Goal: Use online tool/utility: Utilize a website feature to perform a specific function

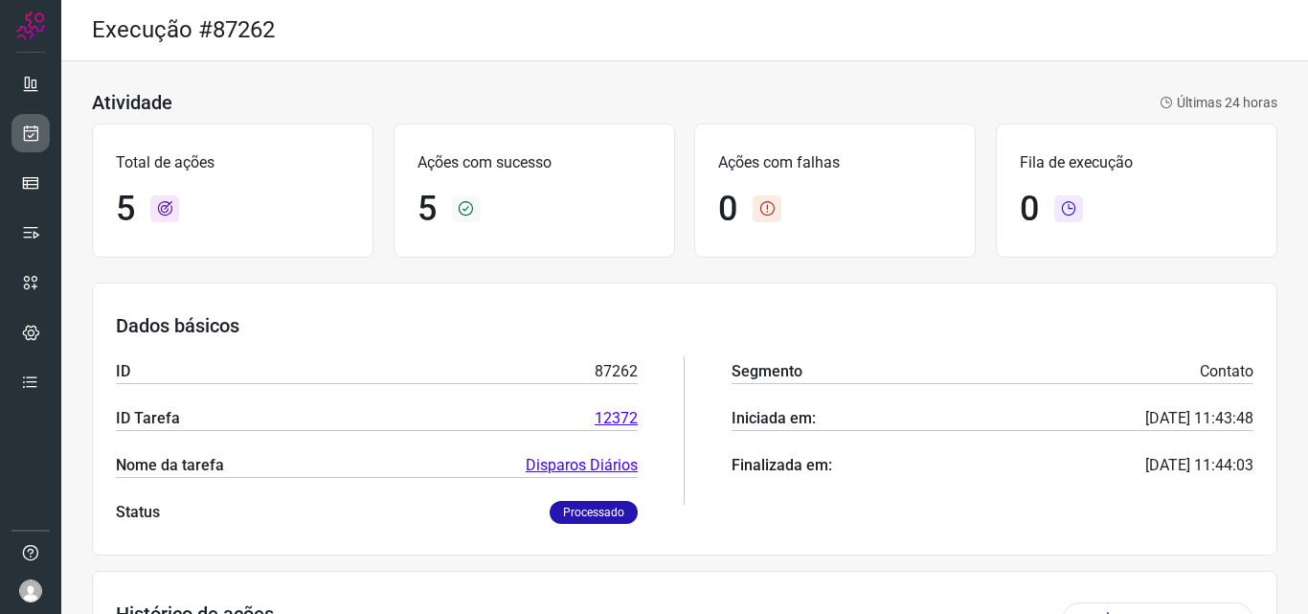
click at [32, 149] on link at bounding box center [30, 133] width 38 height 38
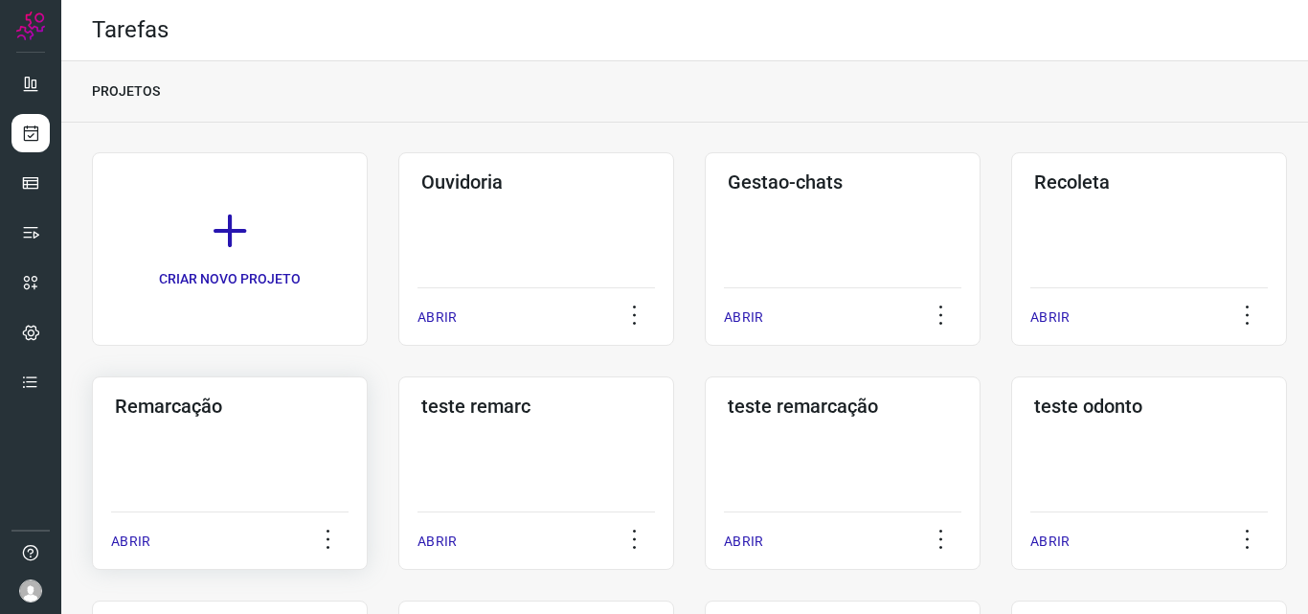
click at [150, 390] on div "Remarcação" at bounding box center [230, 402] width 238 height 31
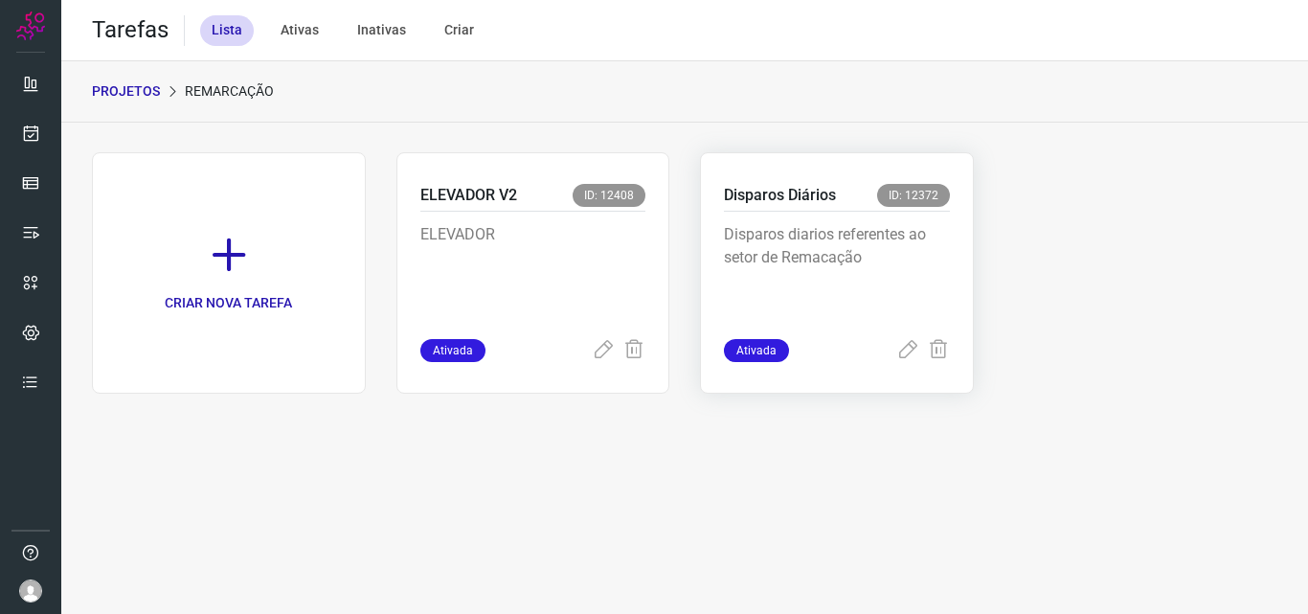
click at [832, 242] on p "Disparos diarios referentes ao setor de Remacação" at bounding box center [837, 271] width 226 height 96
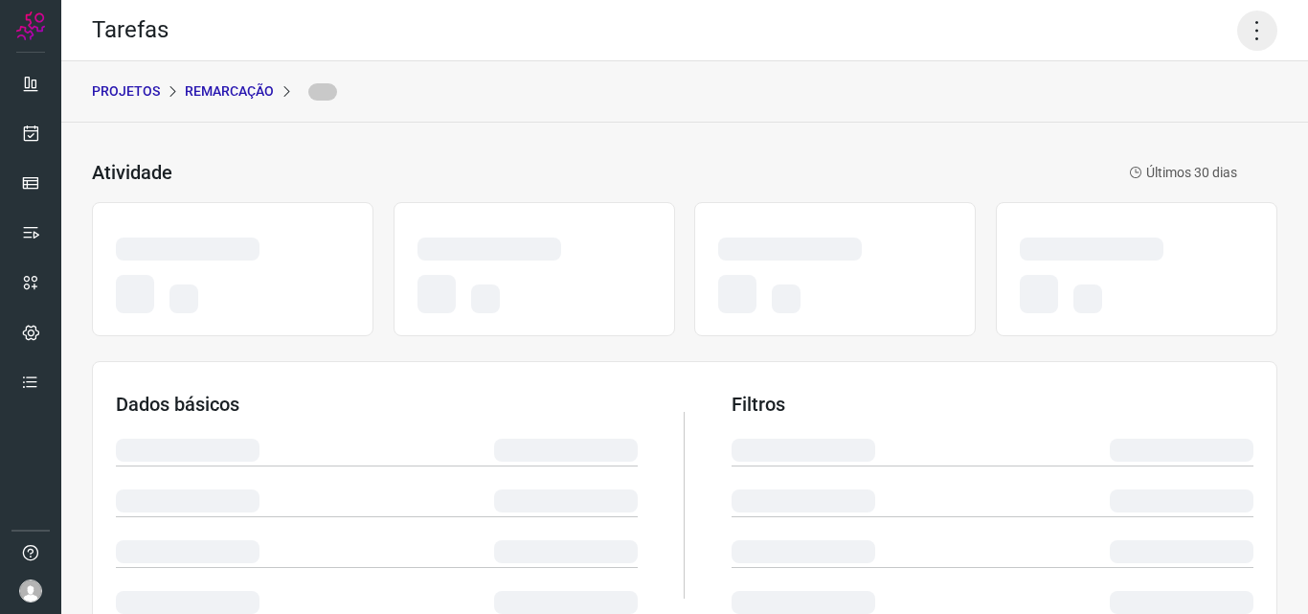
click at [1248, 22] on icon at bounding box center [1257, 31] width 40 height 40
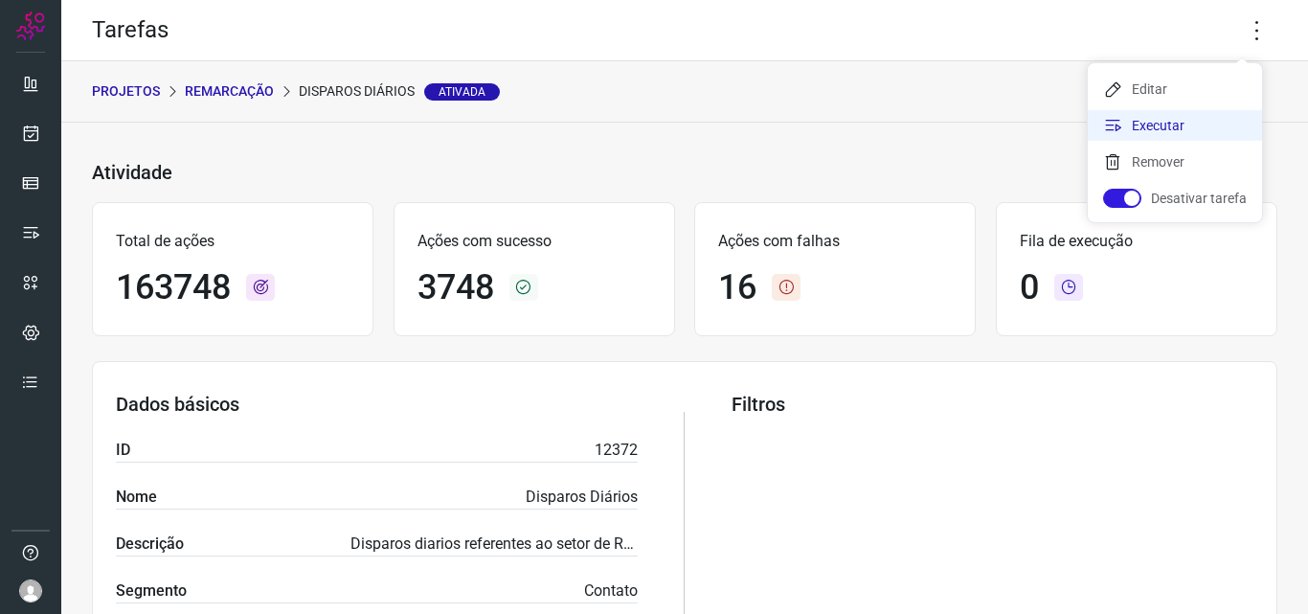
click at [1156, 128] on li "Executar" at bounding box center [1175, 125] width 174 height 31
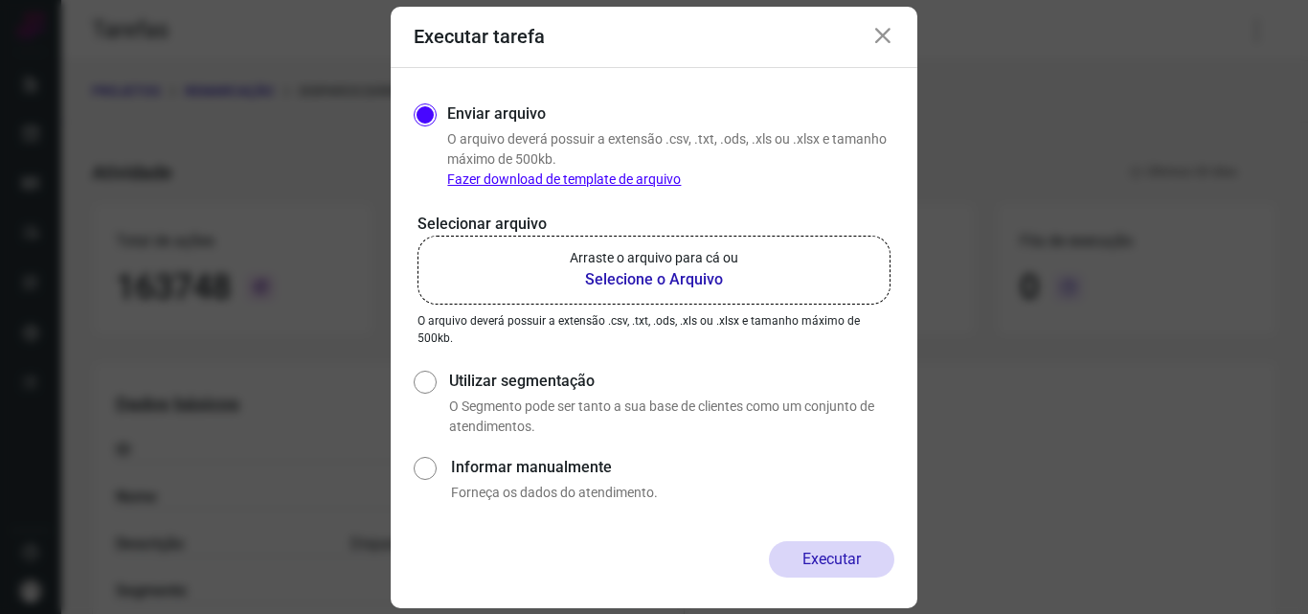
click at [751, 253] on label "Arraste o arquivo para cá ou Selecione o Arquivo" at bounding box center [654, 270] width 473 height 69
click at [0, 0] on input "Arraste o arquivo para cá ou Selecione o Arquivo" at bounding box center [0, 0] width 0 height 0
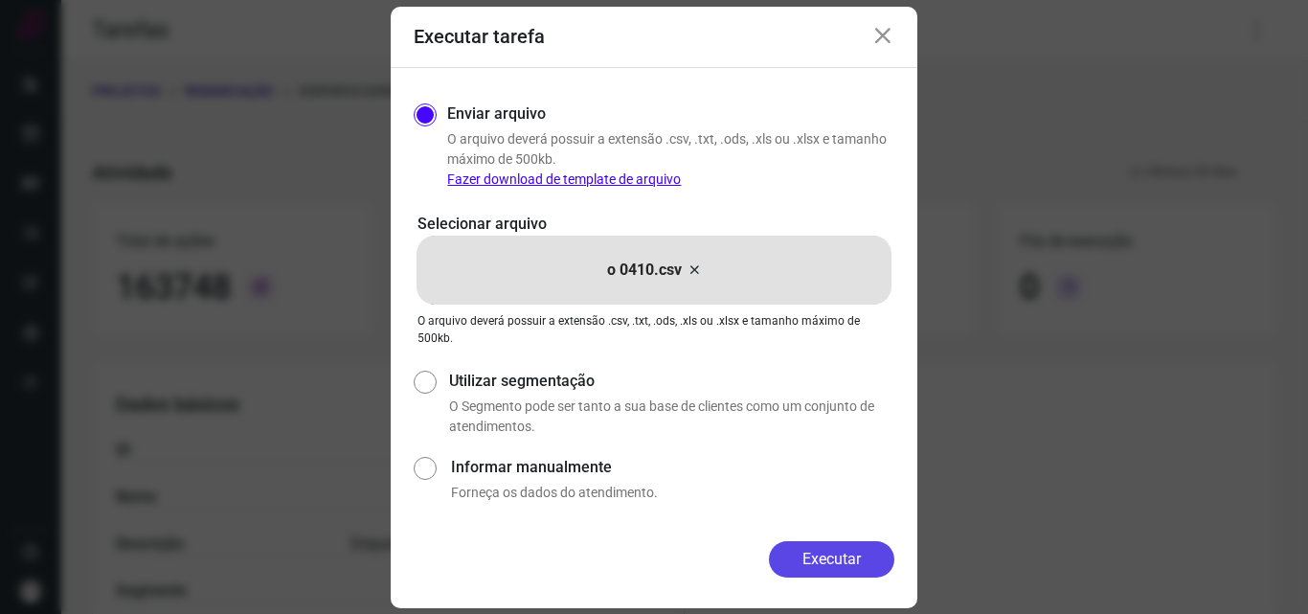
click at [821, 564] on button "Executar" at bounding box center [831, 559] width 125 height 36
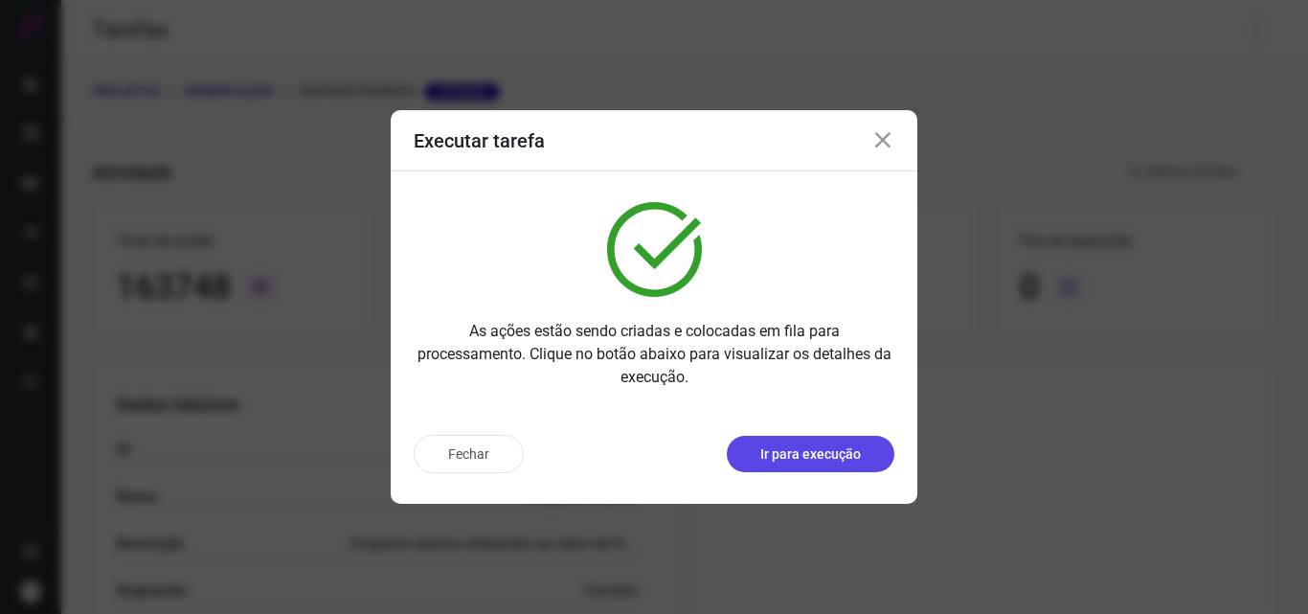
click at [826, 446] on p "Ir para execução" at bounding box center [810, 454] width 101 height 20
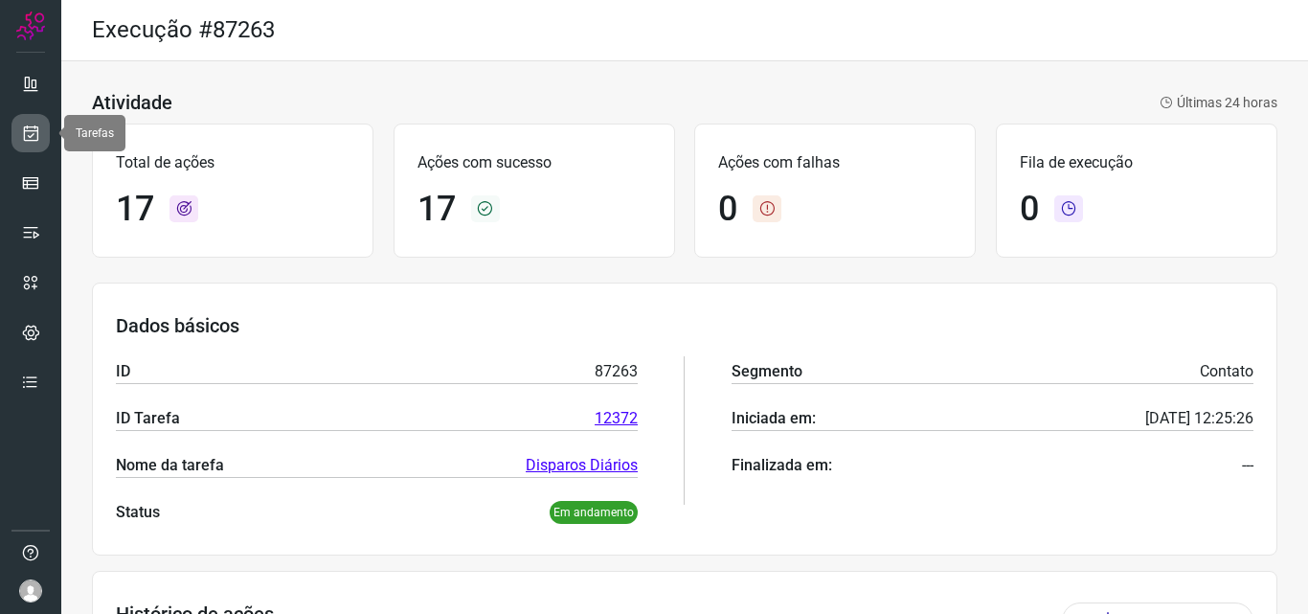
click at [18, 127] on link at bounding box center [30, 133] width 38 height 38
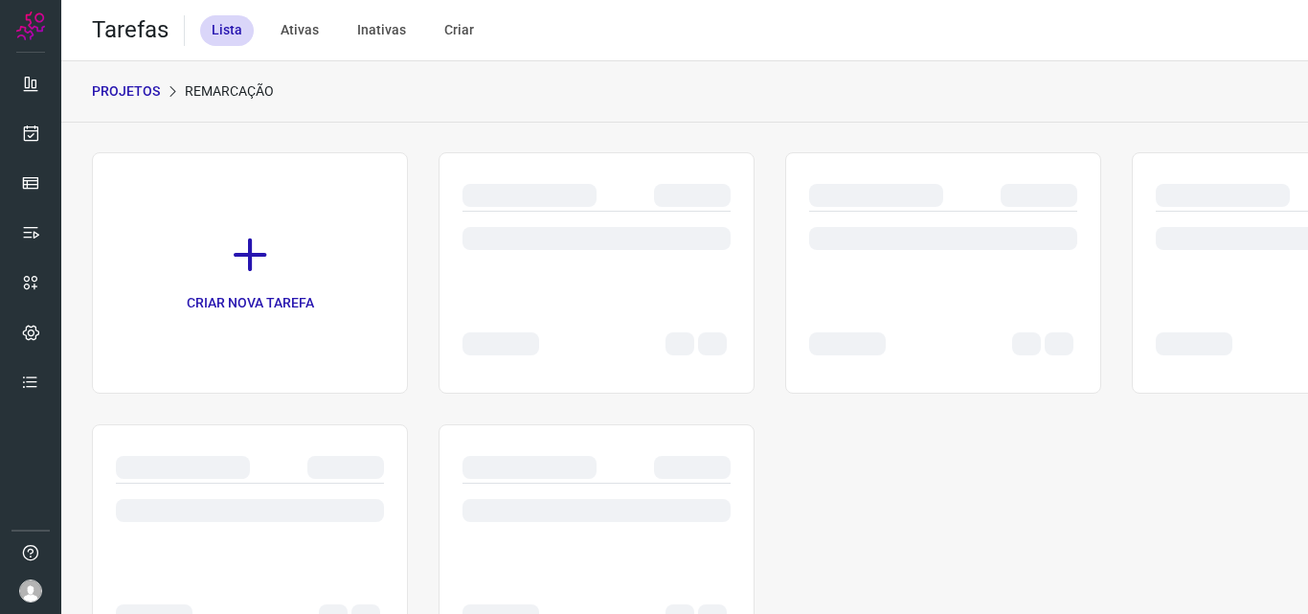
click at [176, 445] on div at bounding box center [250, 544] width 316 height 241
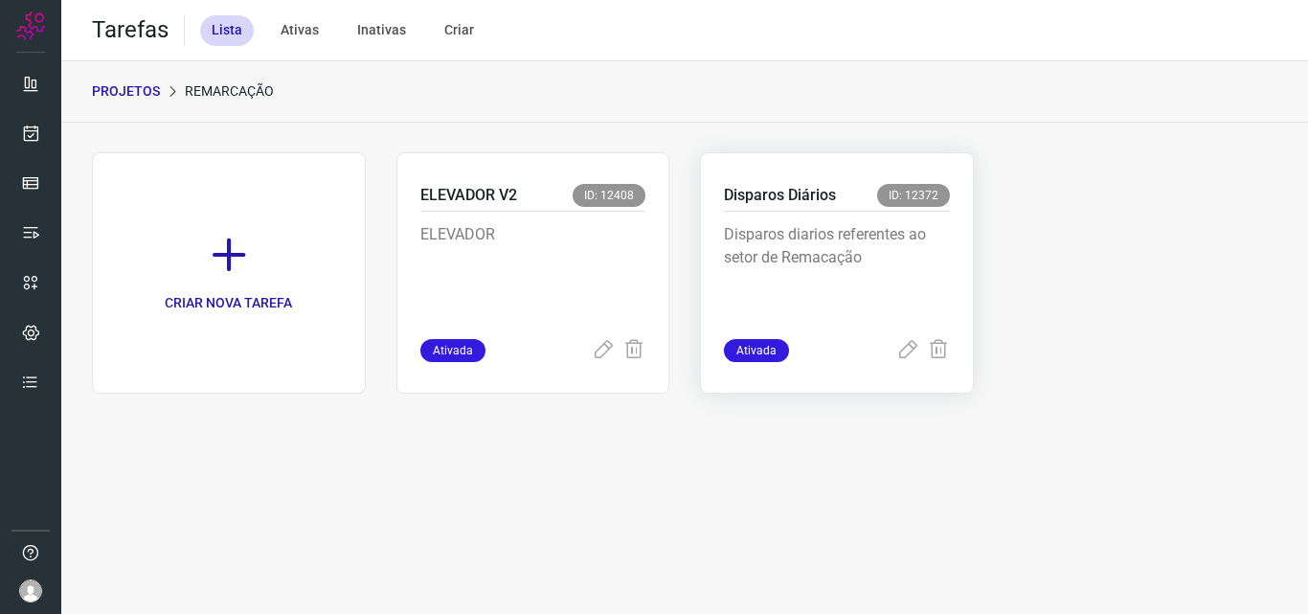
click at [815, 276] on p "Disparos diarios referentes ao setor de Remacação" at bounding box center [837, 271] width 226 height 96
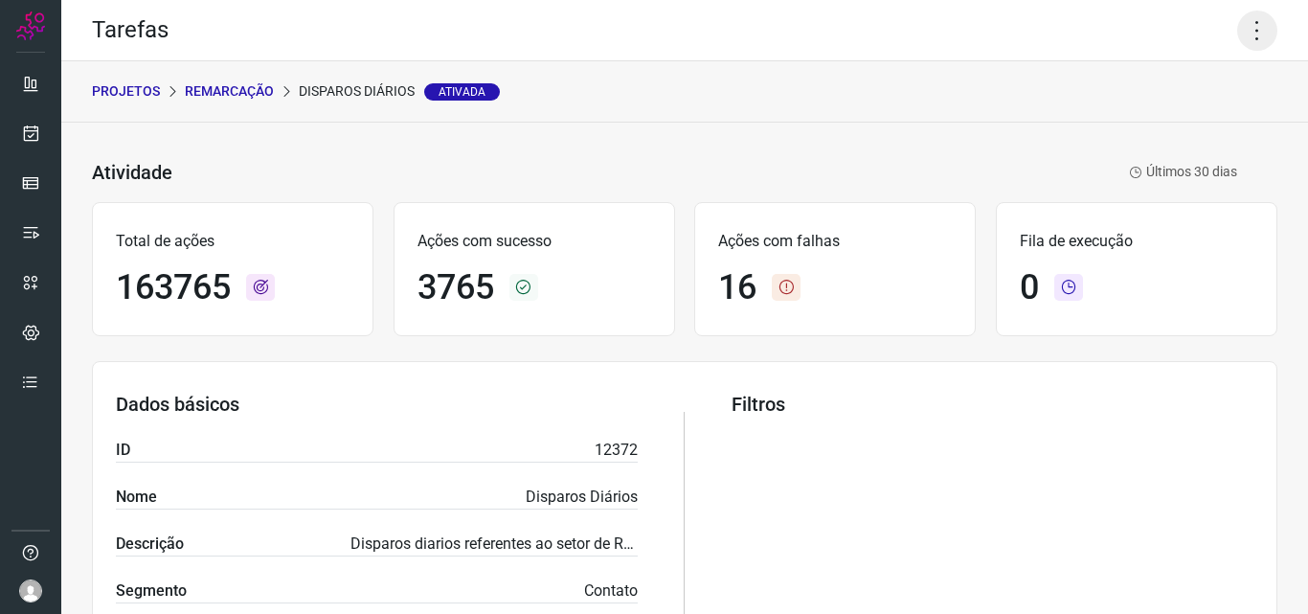
click at [1242, 24] on icon at bounding box center [1257, 31] width 40 height 40
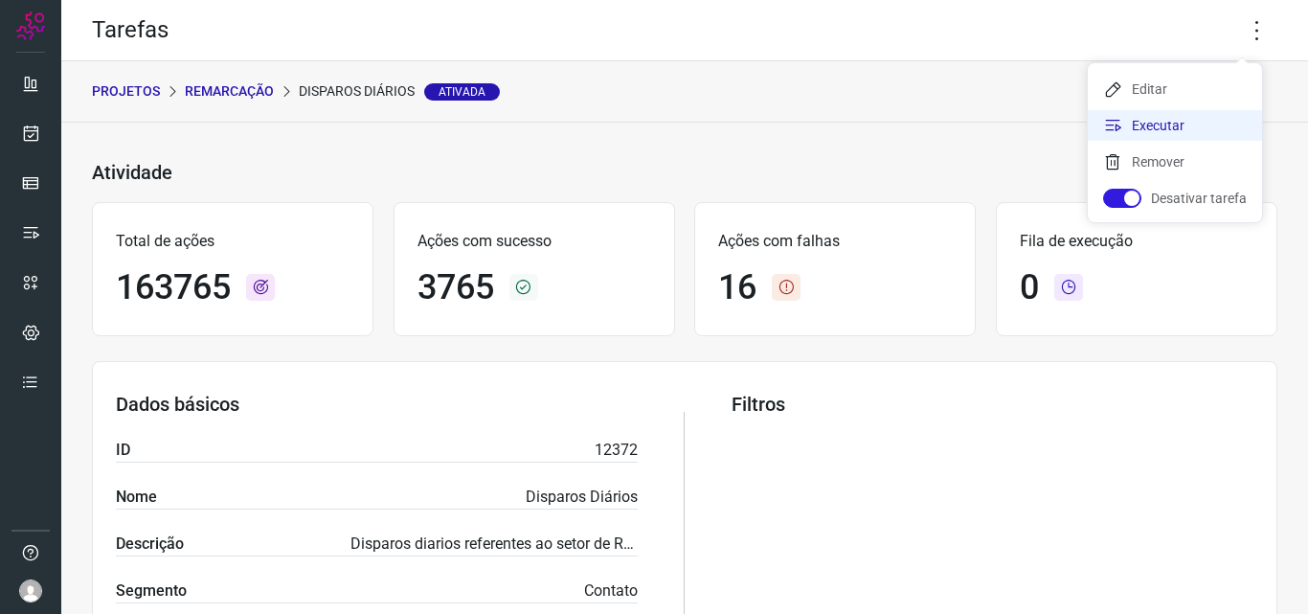
click at [1161, 115] on li "Executar" at bounding box center [1175, 125] width 174 height 31
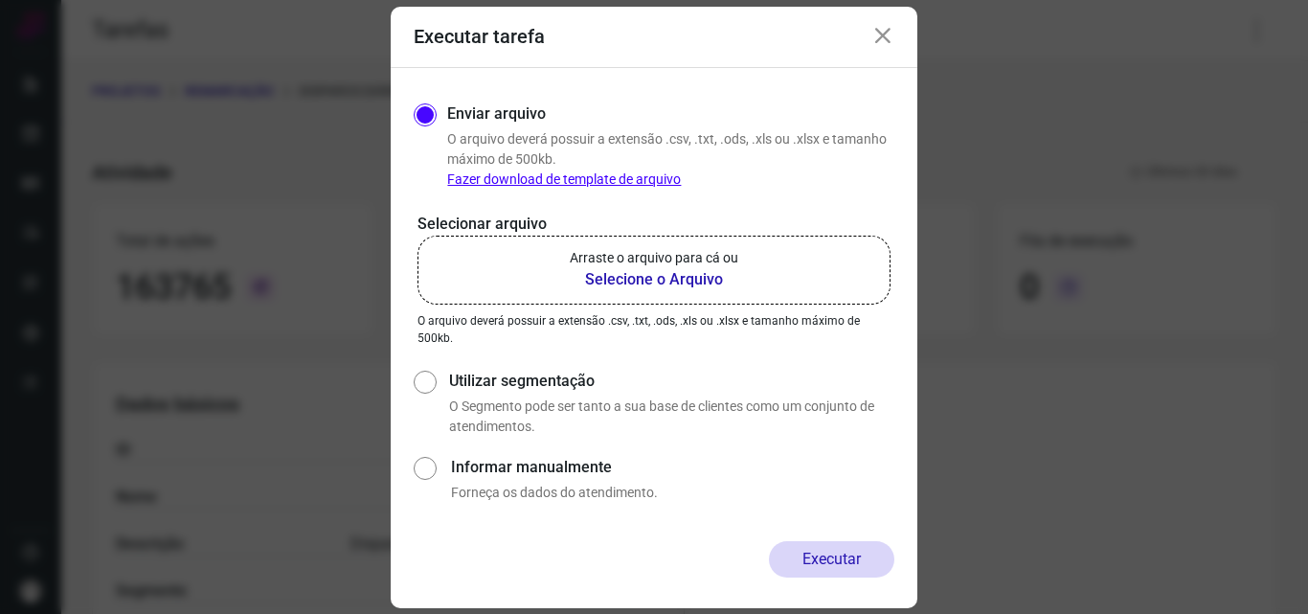
click at [632, 263] on p "Arraste o arquivo para cá ou" at bounding box center [654, 258] width 169 height 20
click at [0, 0] on input "Arraste o arquivo para cá ou Selecione o Arquivo" at bounding box center [0, 0] width 0 height 0
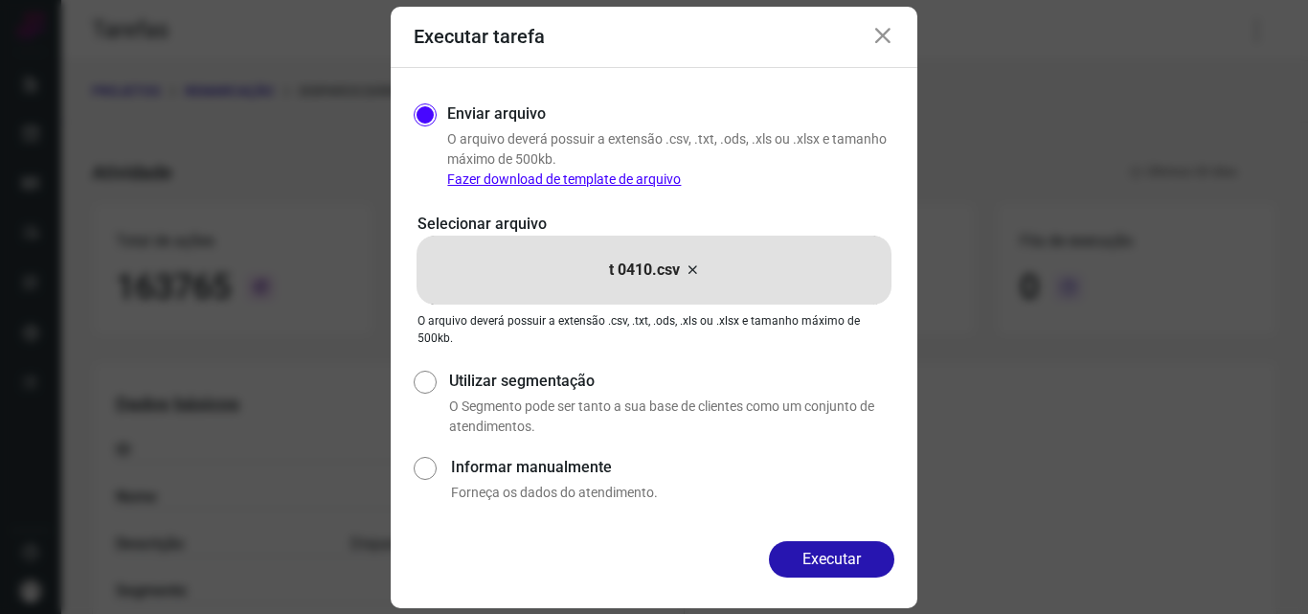
click at [831, 537] on div "Enviar arquivo O arquivo deverá possuir a extensão .csv, .txt, .ods, .xls ou .x…" at bounding box center [654, 304] width 527 height 473
click at [812, 560] on button "Executar" at bounding box center [831, 559] width 125 height 36
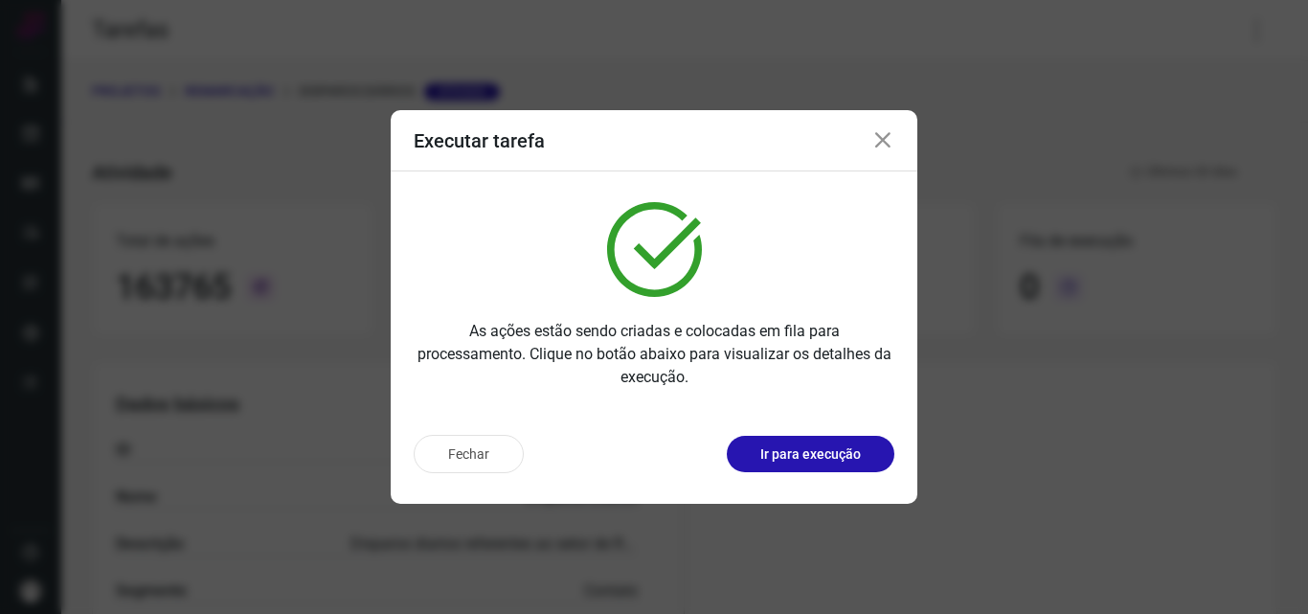
click at [829, 453] on p "Ir para execução" at bounding box center [810, 454] width 101 height 20
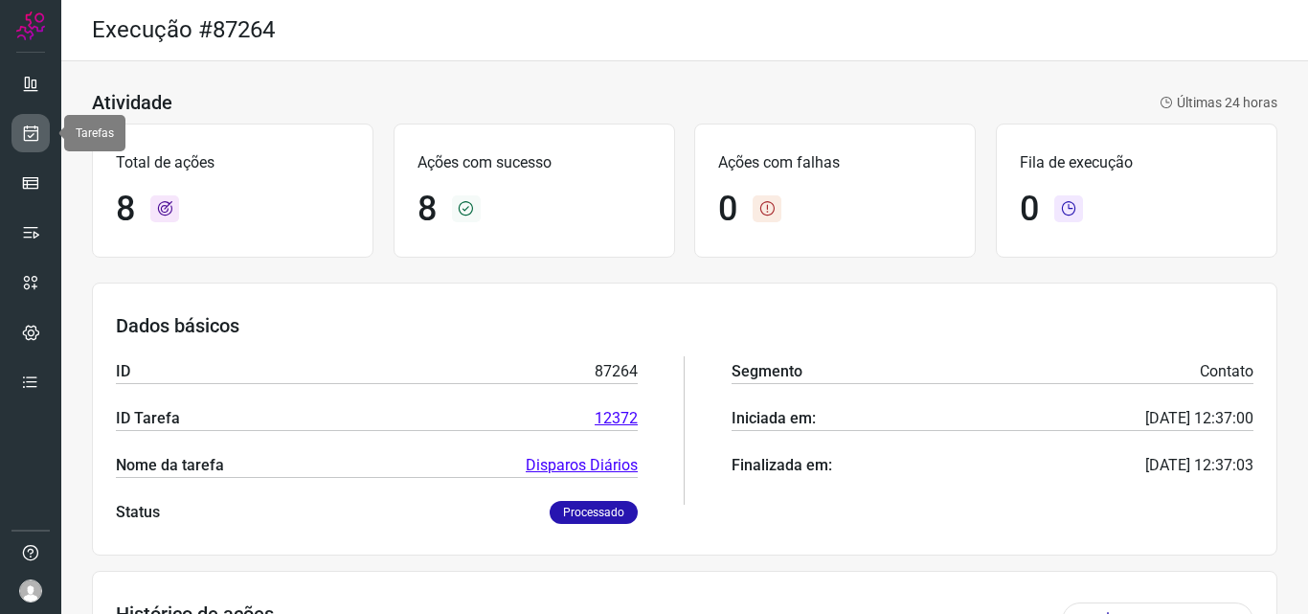
click at [27, 135] on icon at bounding box center [31, 133] width 20 height 19
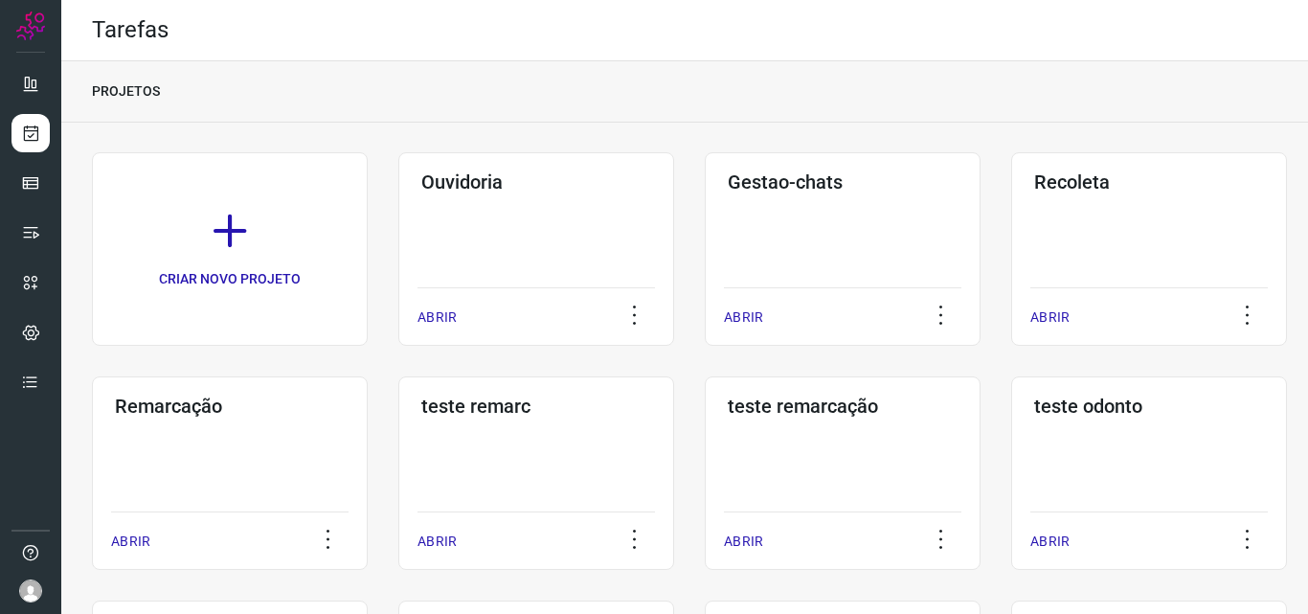
click at [266, 488] on div "Remarcação ABRIR" at bounding box center [230, 472] width 276 height 193
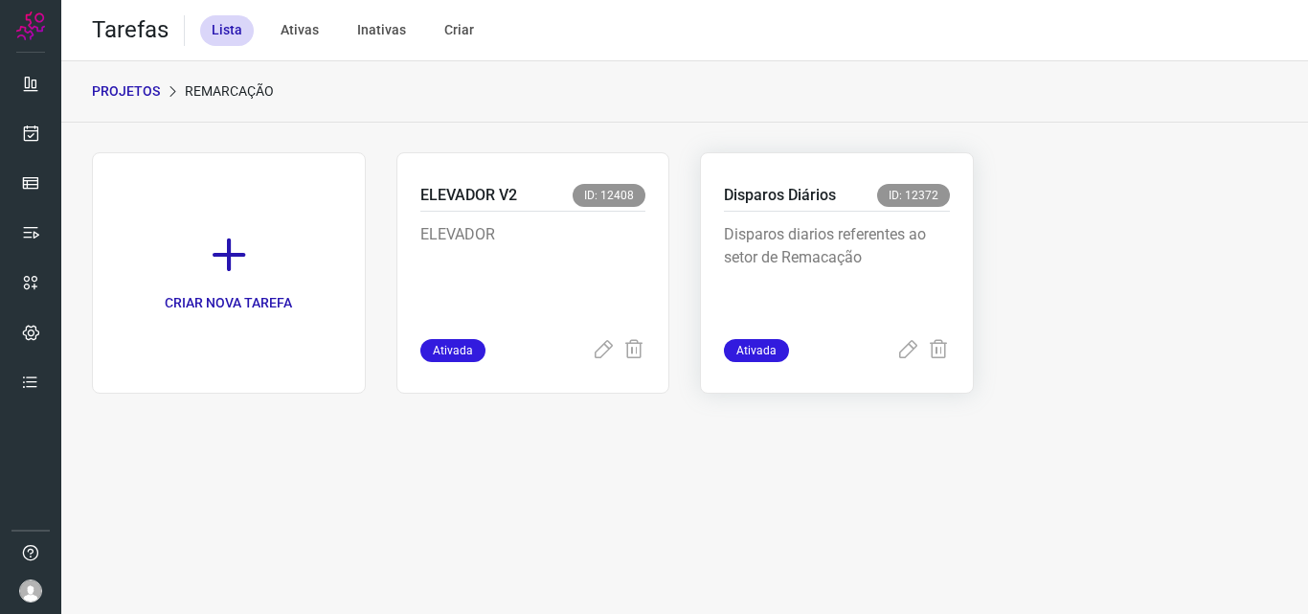
click at [807, 243] on p "Disparos diarios referentes ao setor de Remacação" at bounding box center [837, 271] width 226 height 96
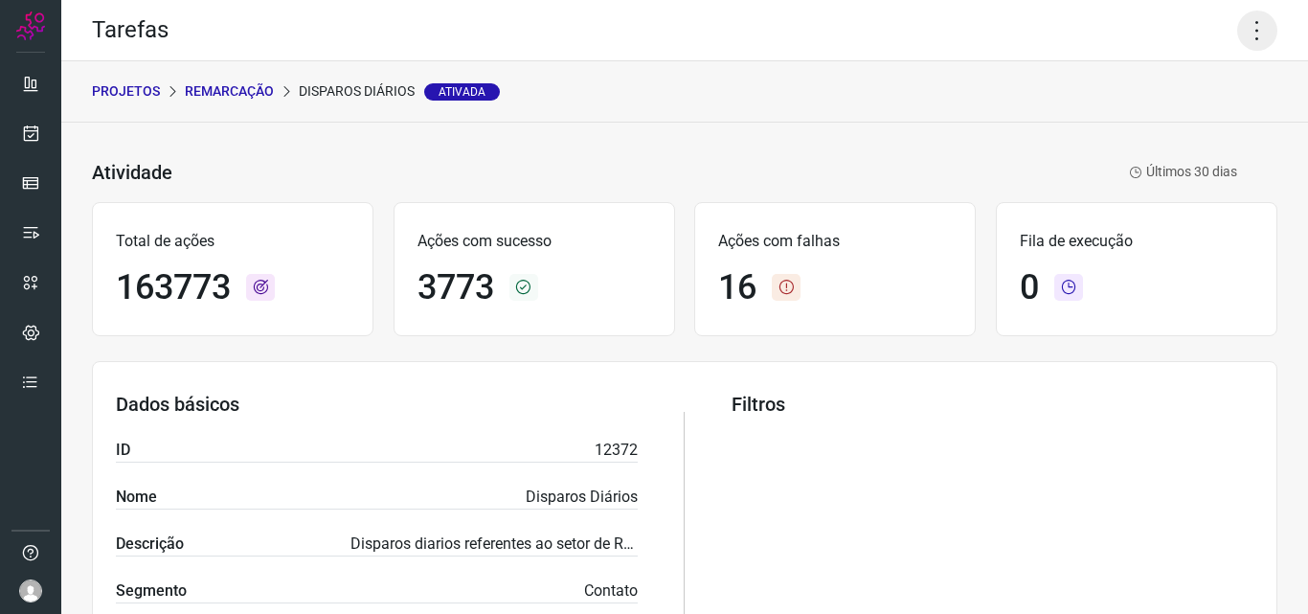
click at [1248, 30] on icon at bounding box center [1257, 31] width 40 height 40
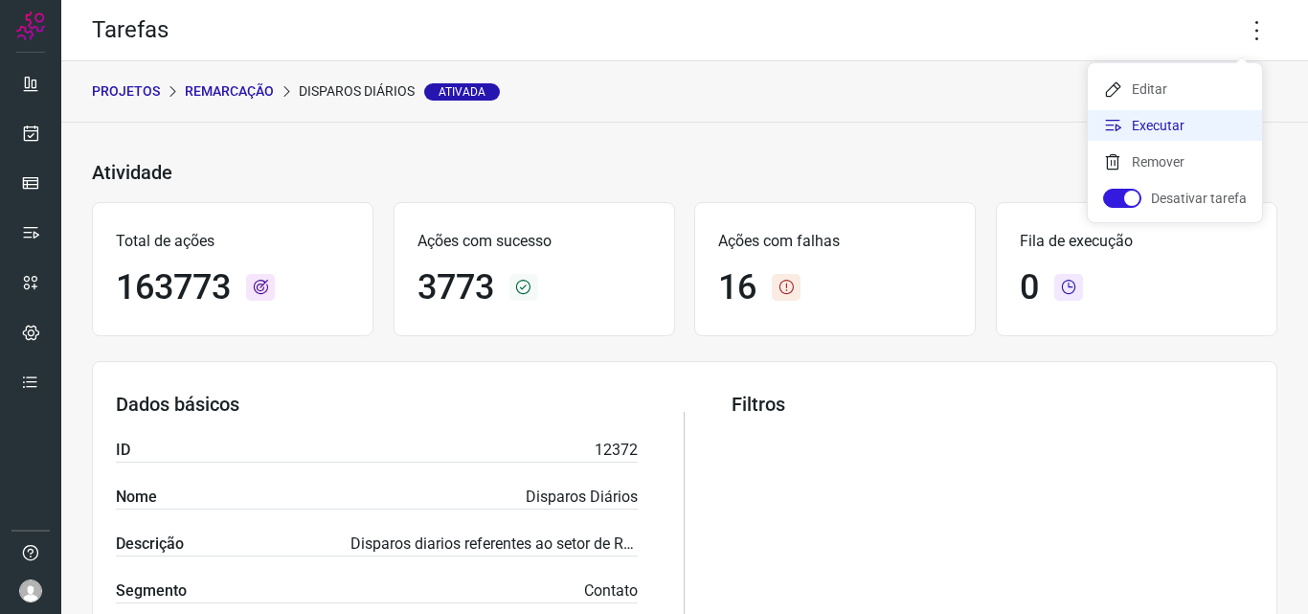
click at [1200, 117] on li "Executar" at bounding box center [1175, 125] width 174 height 31
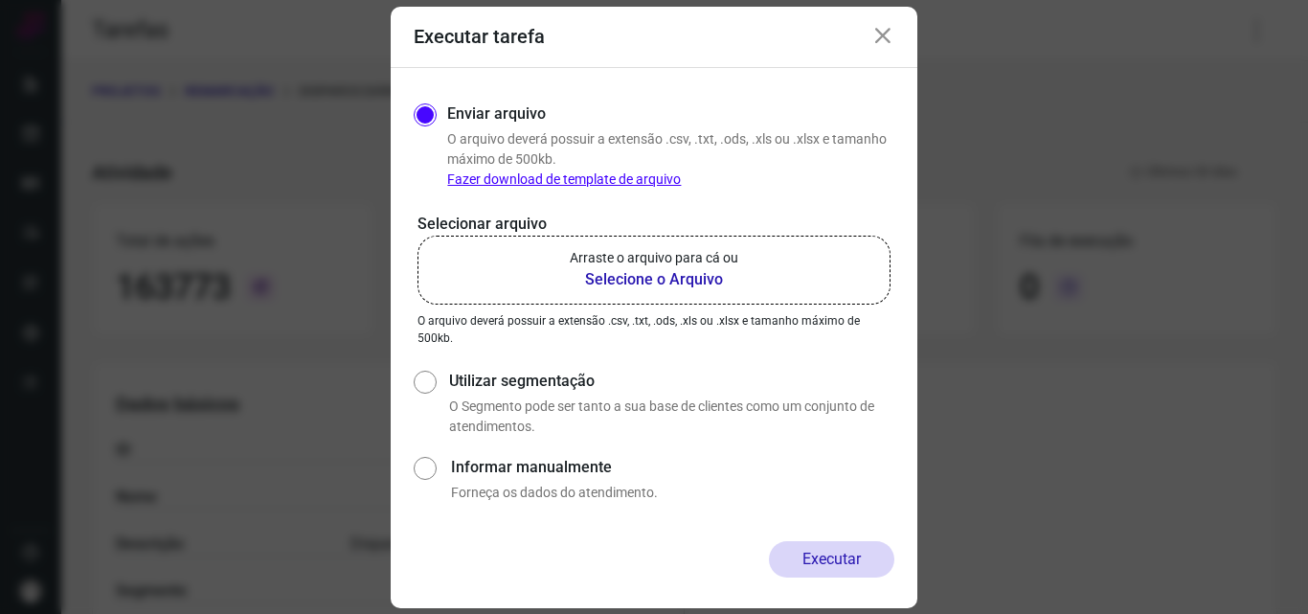
click at [770, 249] on label "Arraste o arquivo para cá ou Selecione o Arquivo" at bounding box center [654, 270] width 473 height 69
click at [0, 0] on input "Arraste o arquivo para cá ou Selecione o Arquivo" at bounding box center [0, 0] width 0 height 0
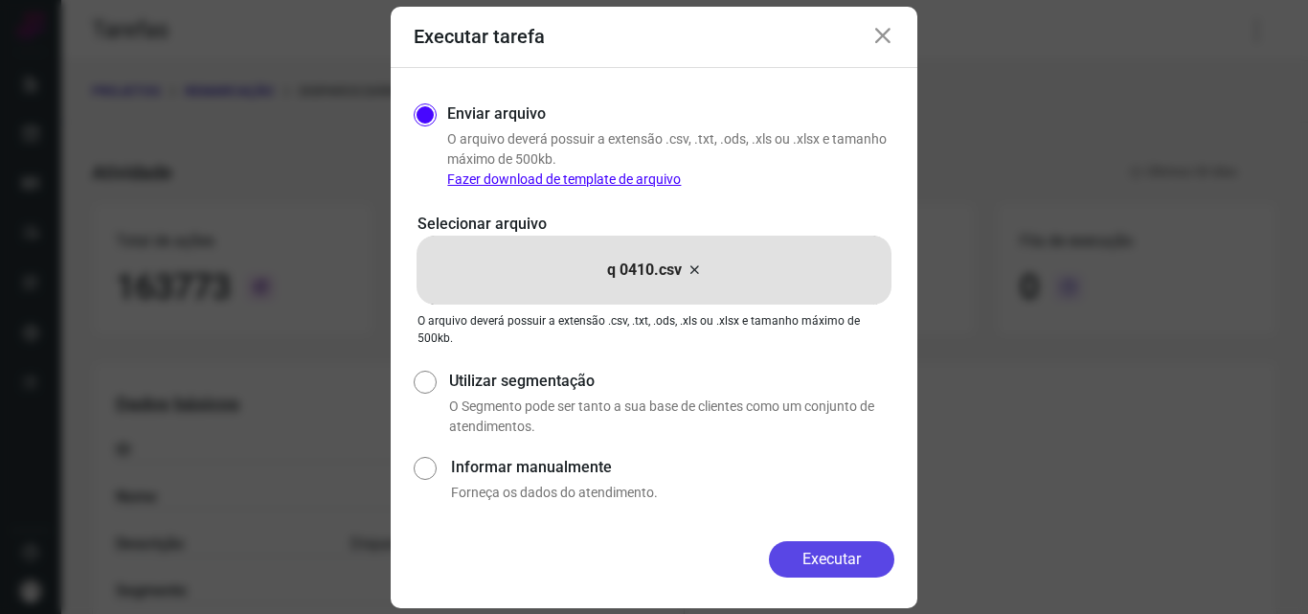
click at [816, 554] on button "Executar" at bounding box center [831, 559] width 125 height 36
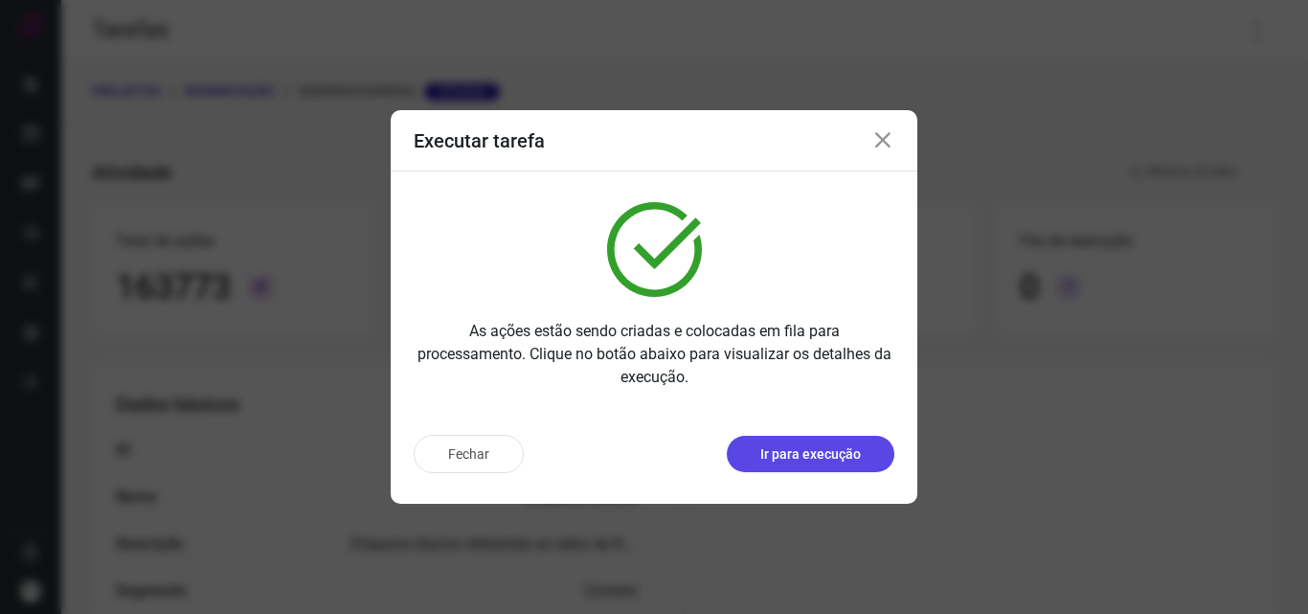
click at [817, 458] on p "Ir para execução" at bounding box center [810, 454] width 101 height 20
